Goal: Book appointment/travel/reservation

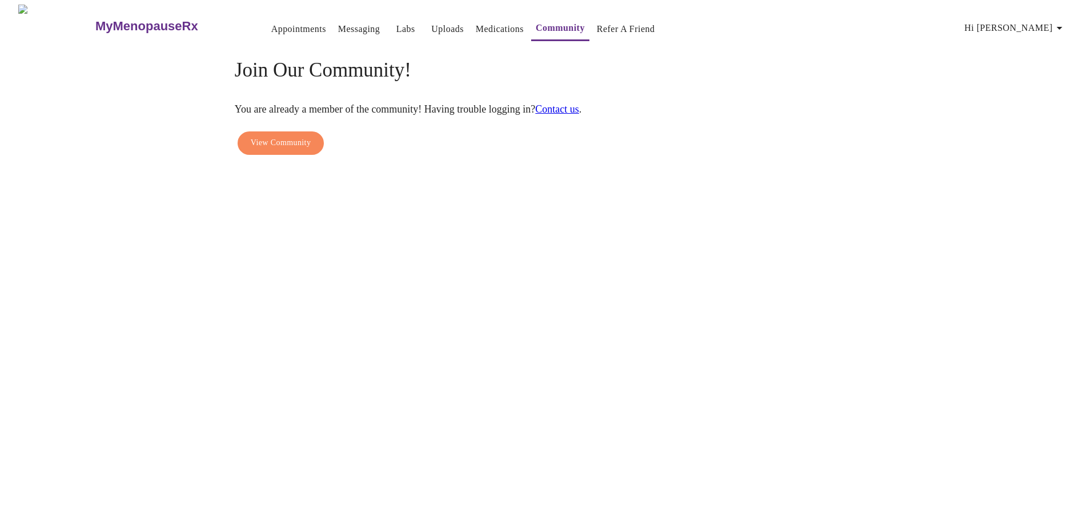
click at [281, 27] on link "Appointments" at bounding box center [298, 29] width 55 height 16
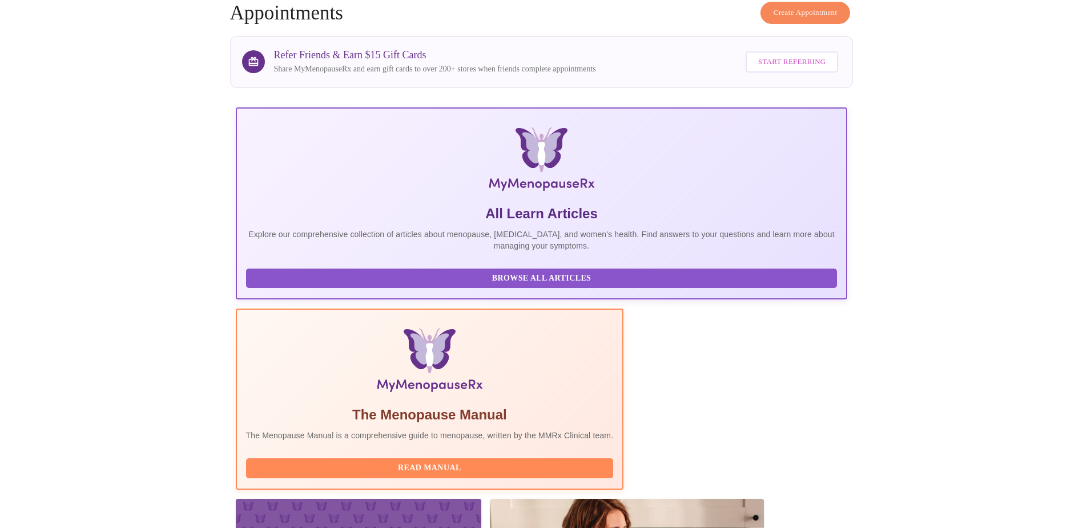
scroll to position [98, 0]
